Goal: Navigation & Orientation: Find specific page/section

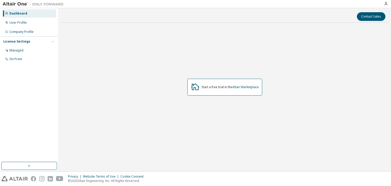
click at [51, 40] on span "button" at bounding box center [53, 41] width 4 height 4
click at [22, 22] on div "User Profile" at bounding box center [17, 23] width 17 height 4
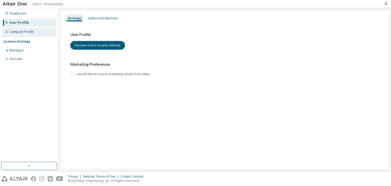
click at [21, 32] on div "Company Profile" at bounding box center [21, 32] width 24 height 4
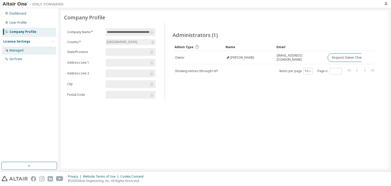
click at [22, 51] on div "Managed" at bounding box center [16, 50] width 14 height 4
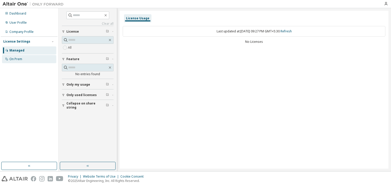
click at [25, 60] on div "On Prem" at bounding box center [29, 59] width 54 height 8
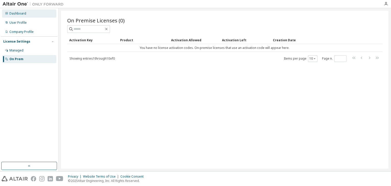
click at [10, 11] on div "Dashboard" at bounding box center [17, 13] width 17 height 4
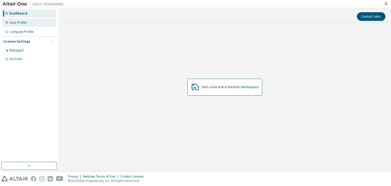
click at [32, 24] on div "User Profile" at bounding box center [29, 23] width 54 height 8
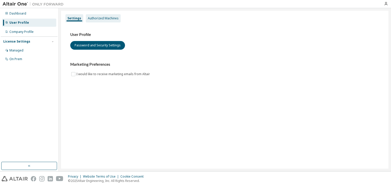
click at [108, 15] on div "Authorized Machines" at bounding box center [103, 18] width 35 height 8
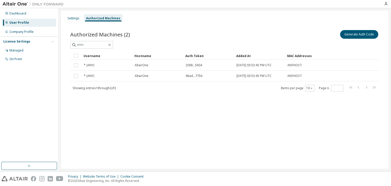
click at [108, 15] on div "Authorized Machines" at bounding box center [103, 18] width 38 height 8
click at [121, 20] on div "Settings Authorized Machines" at bounding box center [224, 18] width 321 height 9
click at [23, 12] on div "Dashboard" at bounding box center [17, 13] width 17 height 4
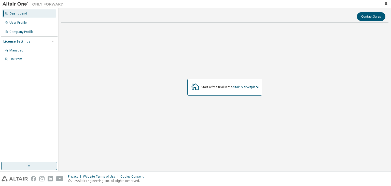
click at [32, 167] on button "button" at bounding box center [29, 166] width 56 height 8
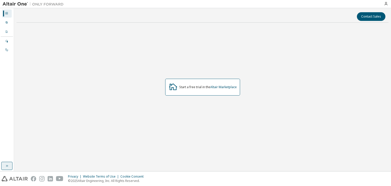
click at [8, 165] on icon "button" at bounding box center [7, 166] width 4 height 4
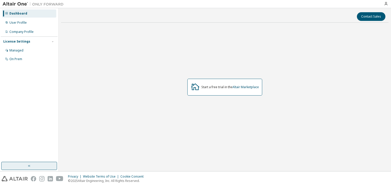
click at [160, 140] on div "Start a free trial in the Altair Marketplace" at bounding box center [224, 87] width 327 height 121
